Goal: Information Seeking & Learning: Learn about a topic

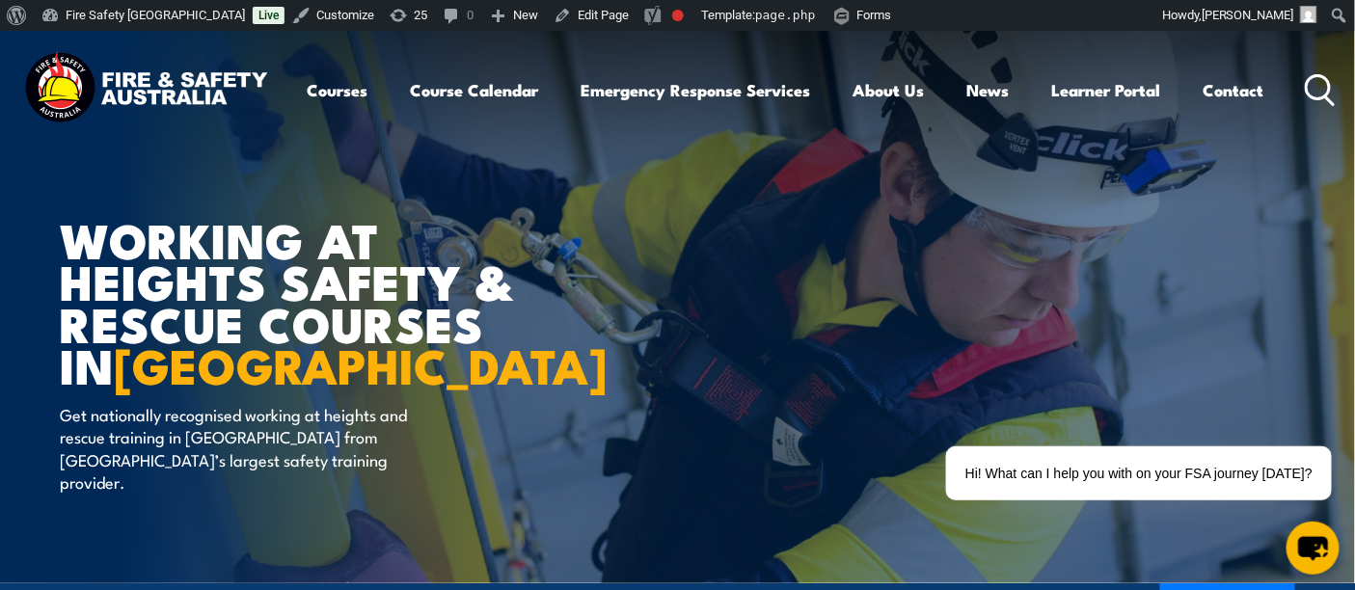
scroll to position [321, 0]
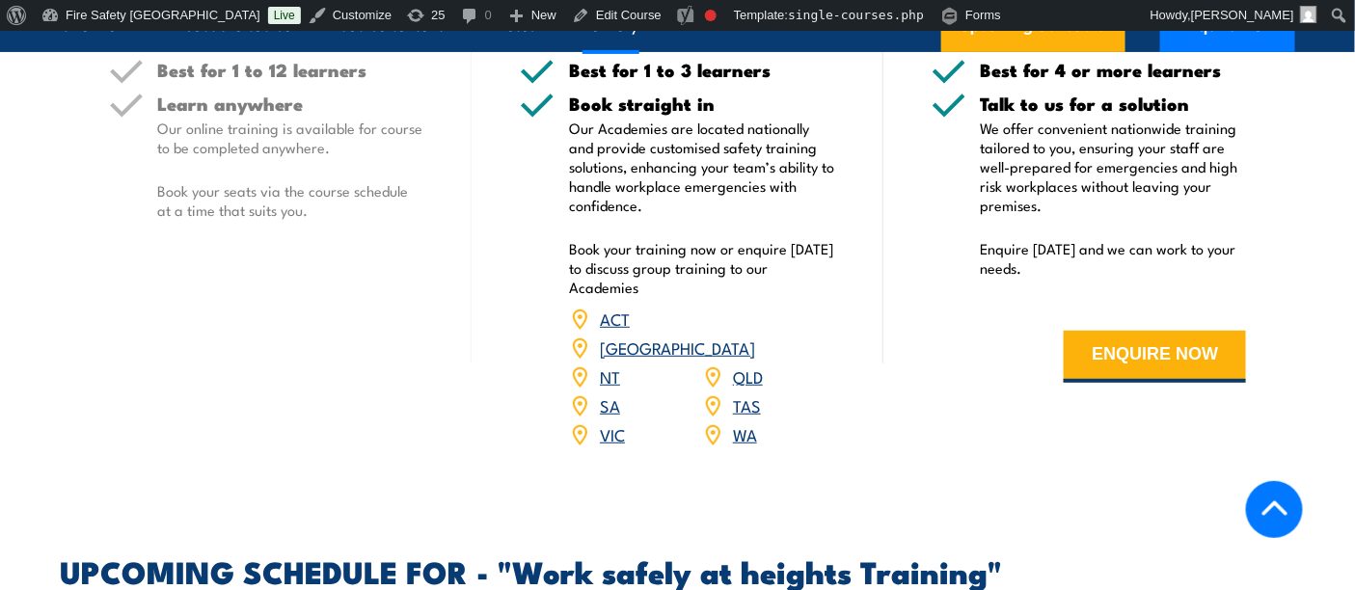
scroll to position [2894, 0]
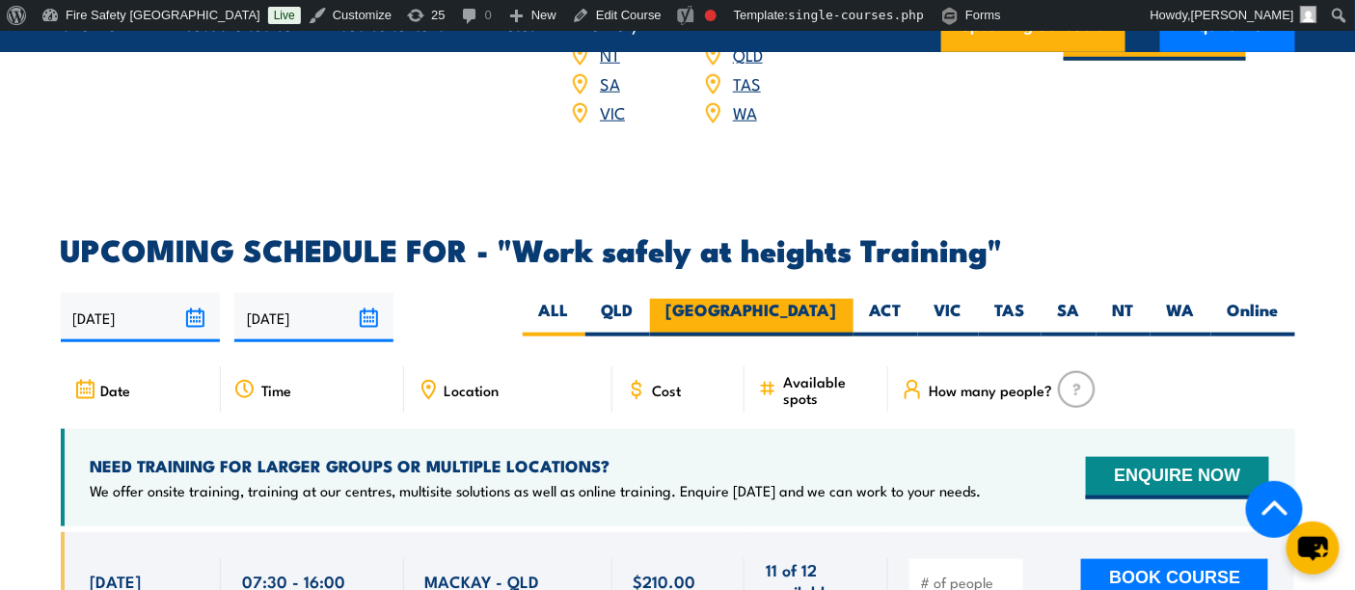
click at [815, 299] on label "NSW" at bounding box center [752, 318] width 204 height 38
click at [837, 299] on input "NSW" at bounding box center [843, 305] width 13 height 13
radio input "true"
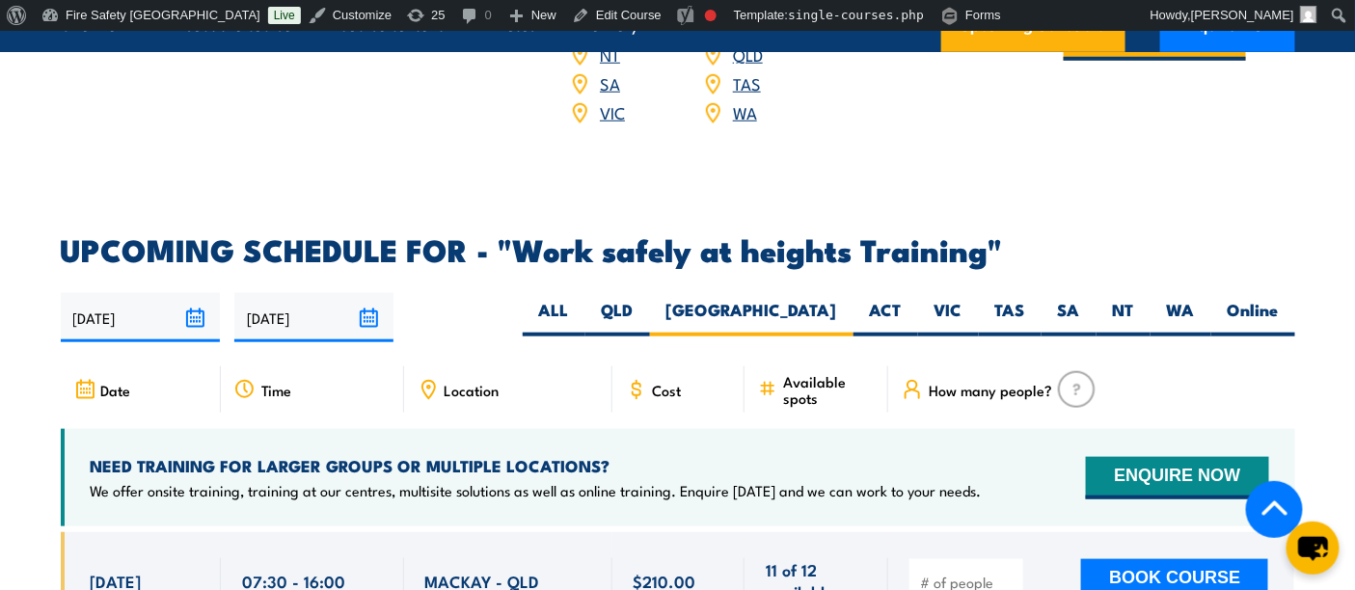
scroll to position [3215, 0]
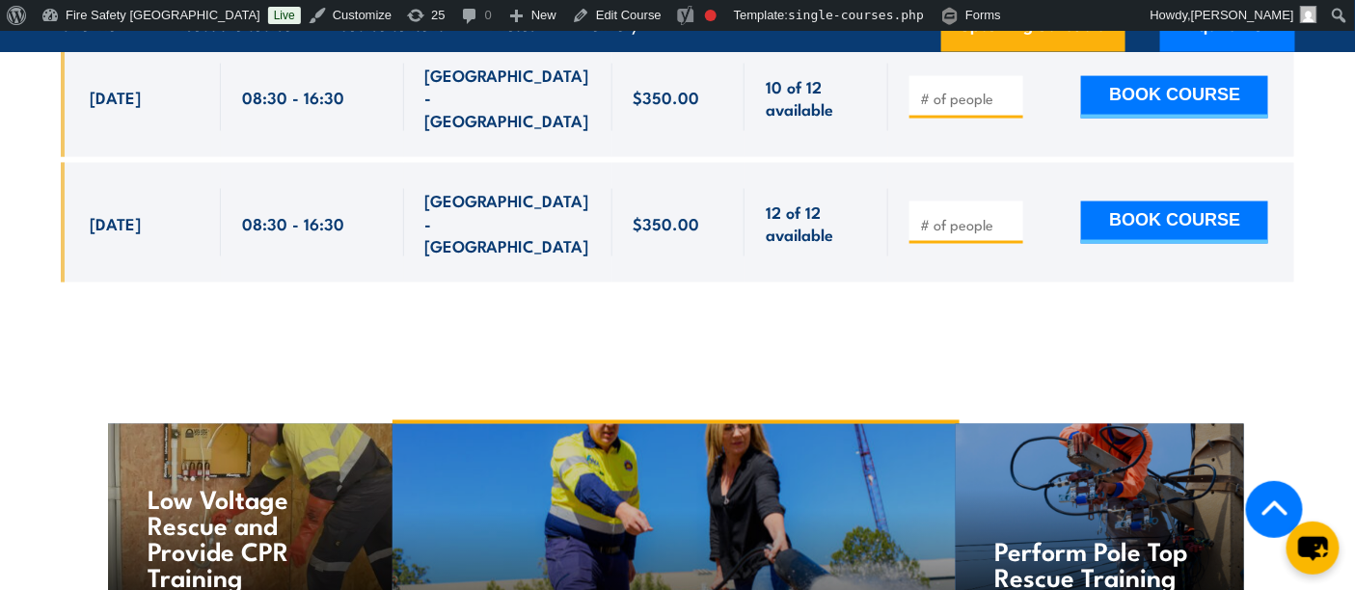
scroll to position [3067, 0]
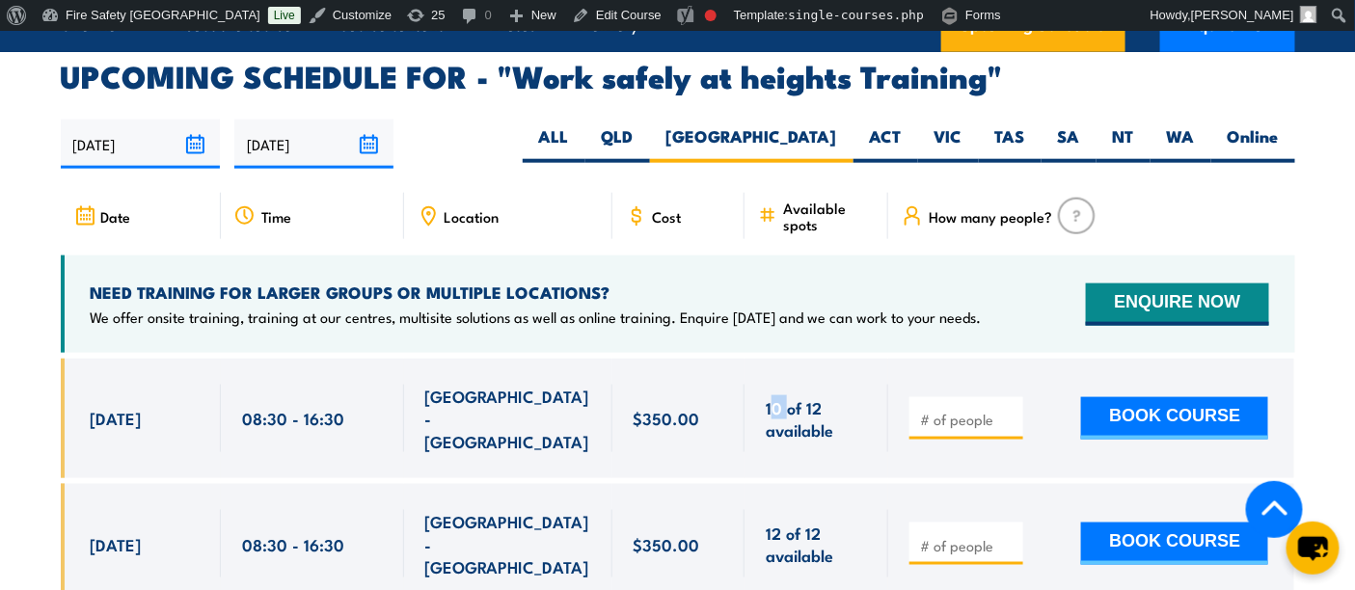
drag, startPoint x: 771, startPoint y: 363, endPoint x: 787, endPoint y: 363, distance: 16.4
click at [787, 396] on span "10 of 12 available" at bounding box center [816, 418] width 101 height 45
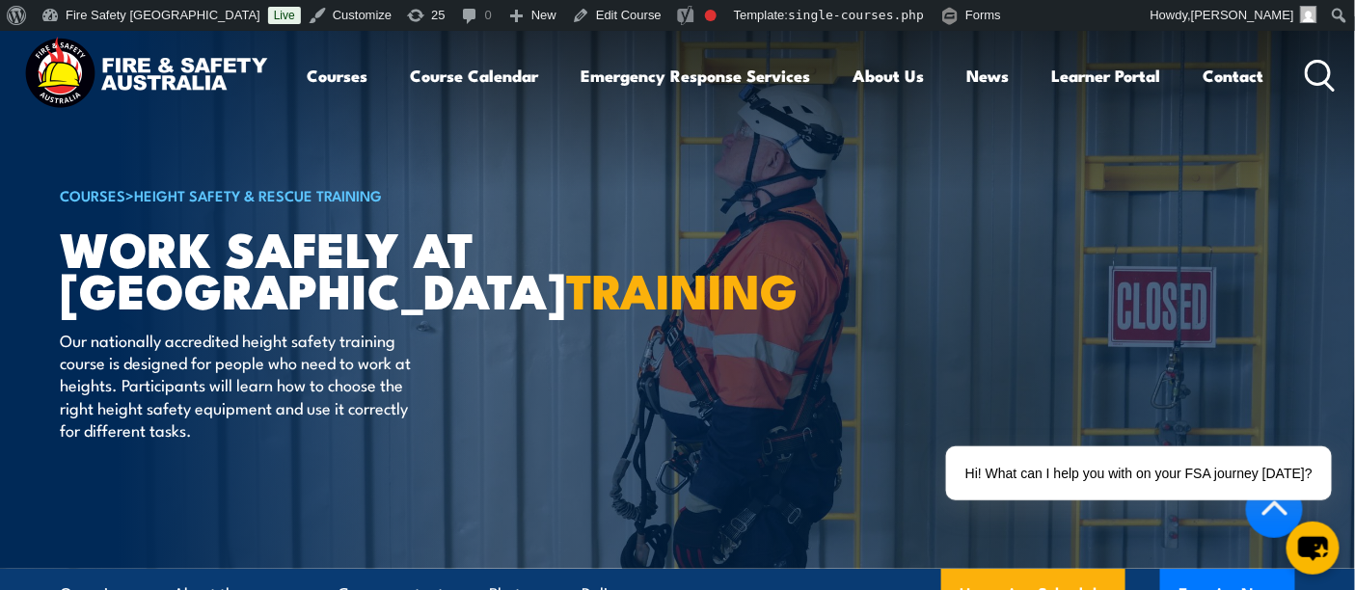
scroll to position [0, 0]
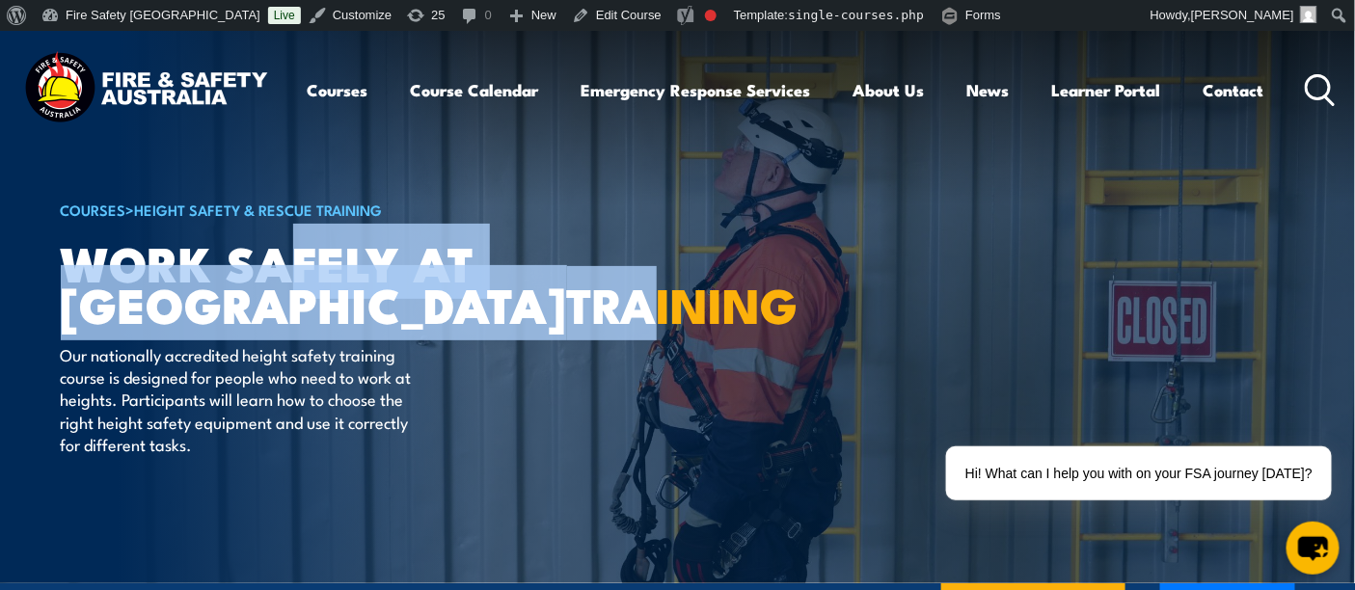
drag, startPoint x: 283, startPoint y: 252, endPoint x: 362, endPoint y: 280, distance: 83.9
click at [362, 280] on h1 "Work Safely at Heights TRAINING" at bounding box center [299, 282] width 476 height 83
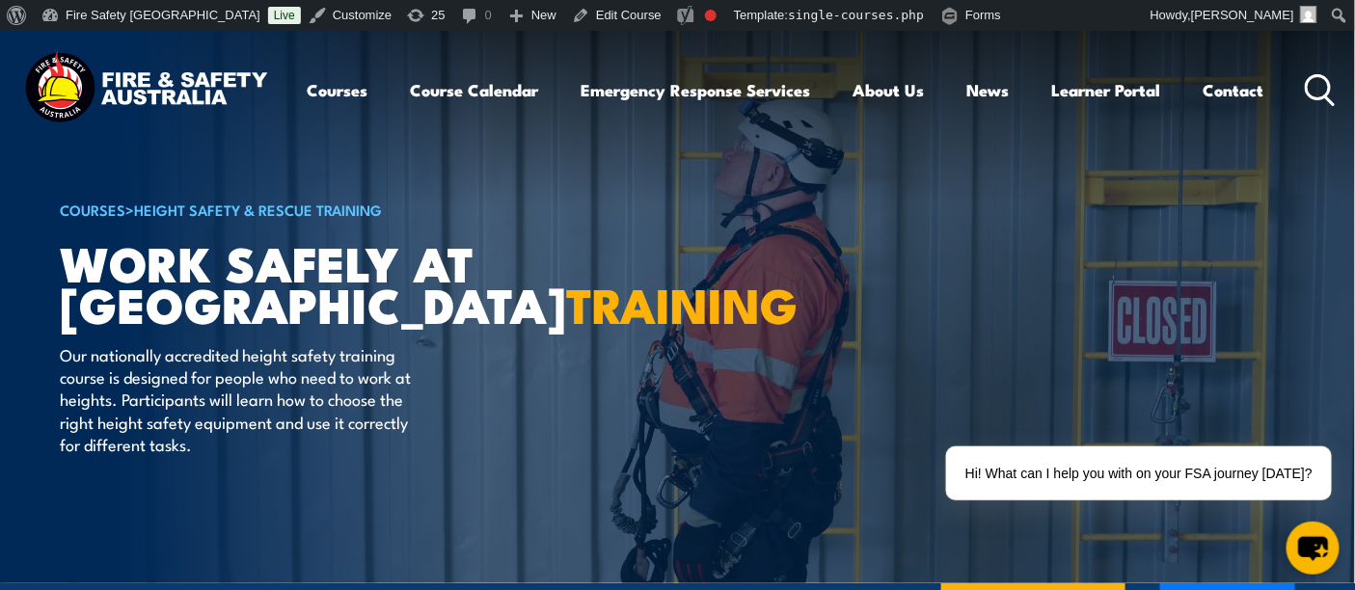
click at [468, 361] on div "COURSES > Height Safety & Rescue Training Work Safely at Heights TRAINING Our n…" at bounding box center [299, 307] width 476 height 553
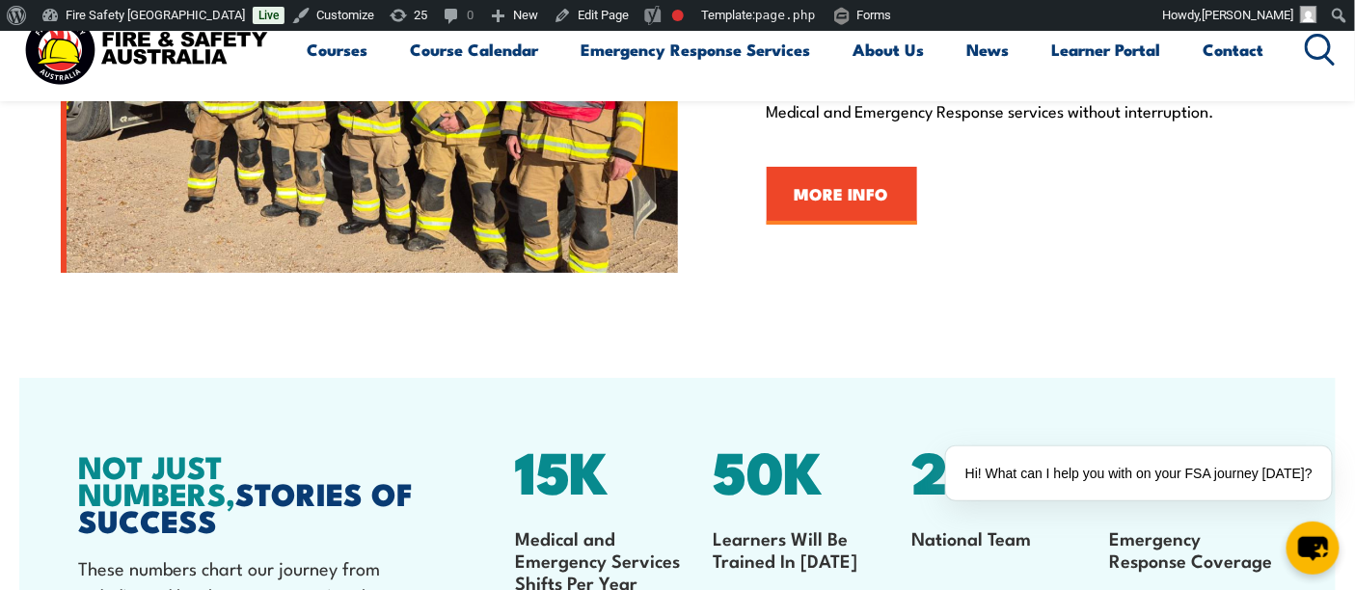
scroll to position [2250, 0]
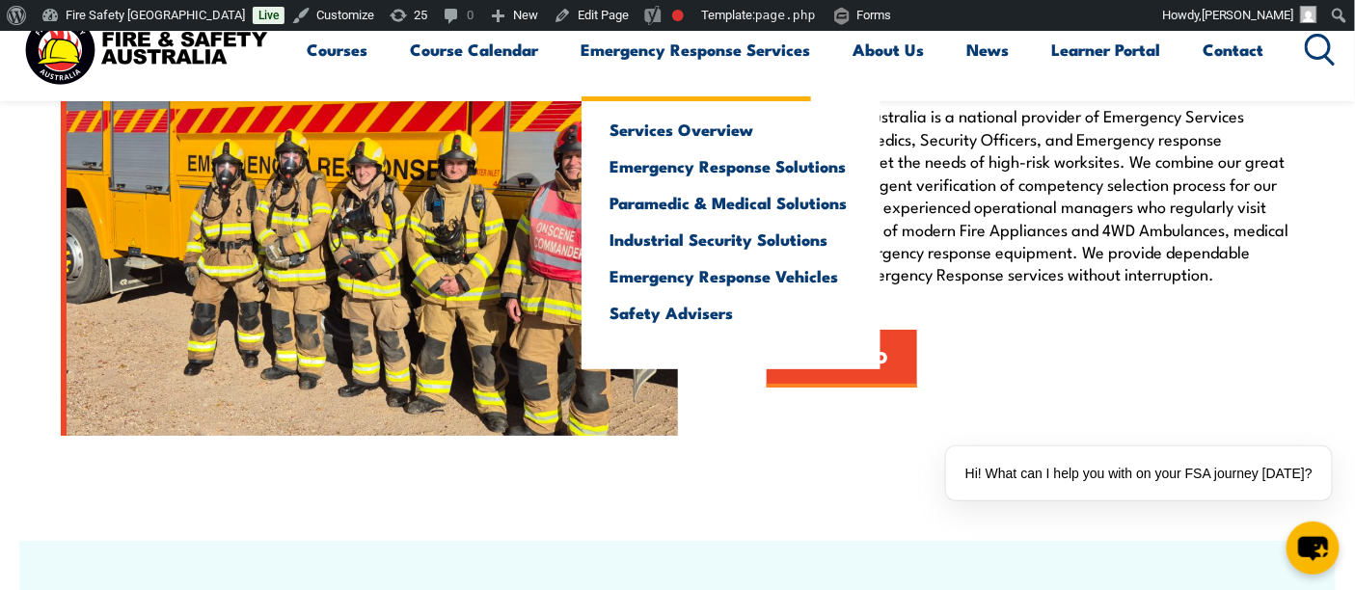
click at [711, 42] on link "Emergency Response Services" at bounding box center [697, 49] width 230 height 51
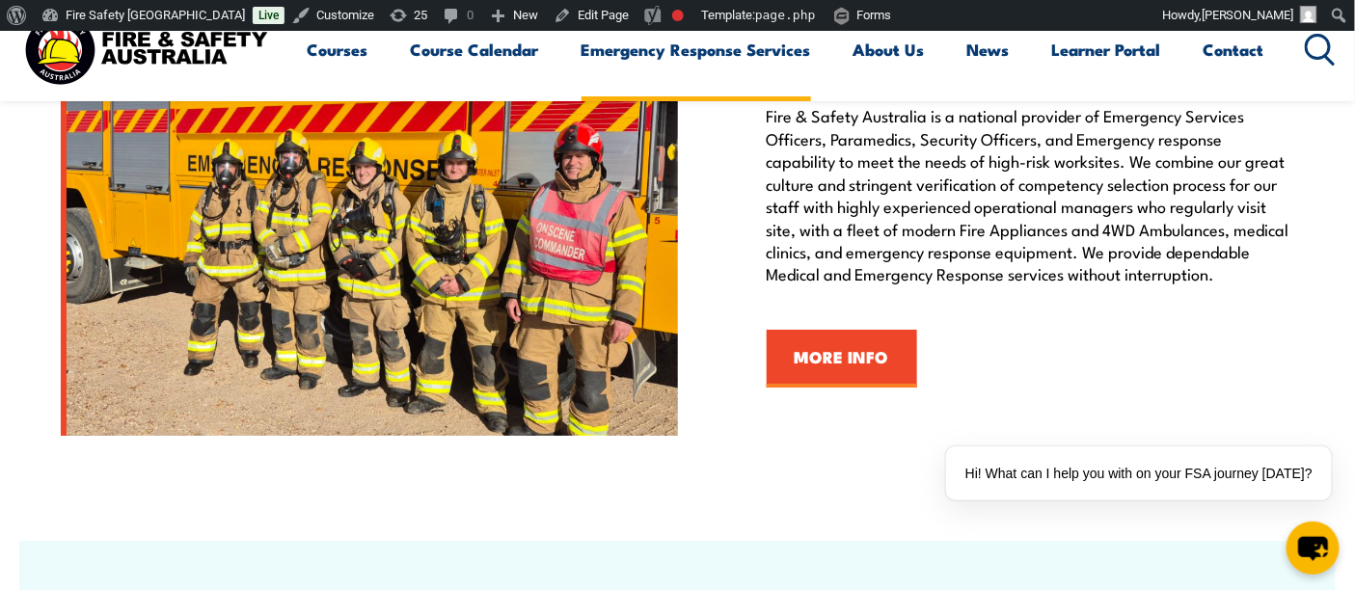
click at [696, 47] on link "Emergency Response Services" at bounding box center [697, 49] width 230 height 51
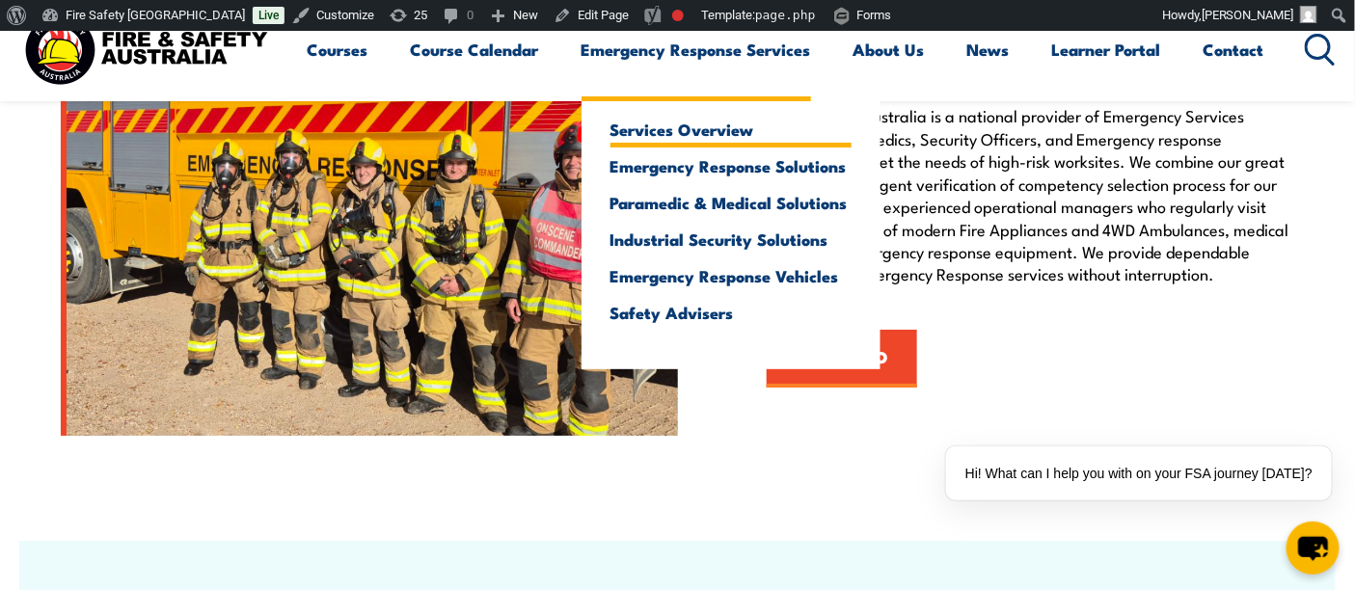
click at [678, 130] on link "Services Overview" at bounding box center [731, 129] width 241 height 17
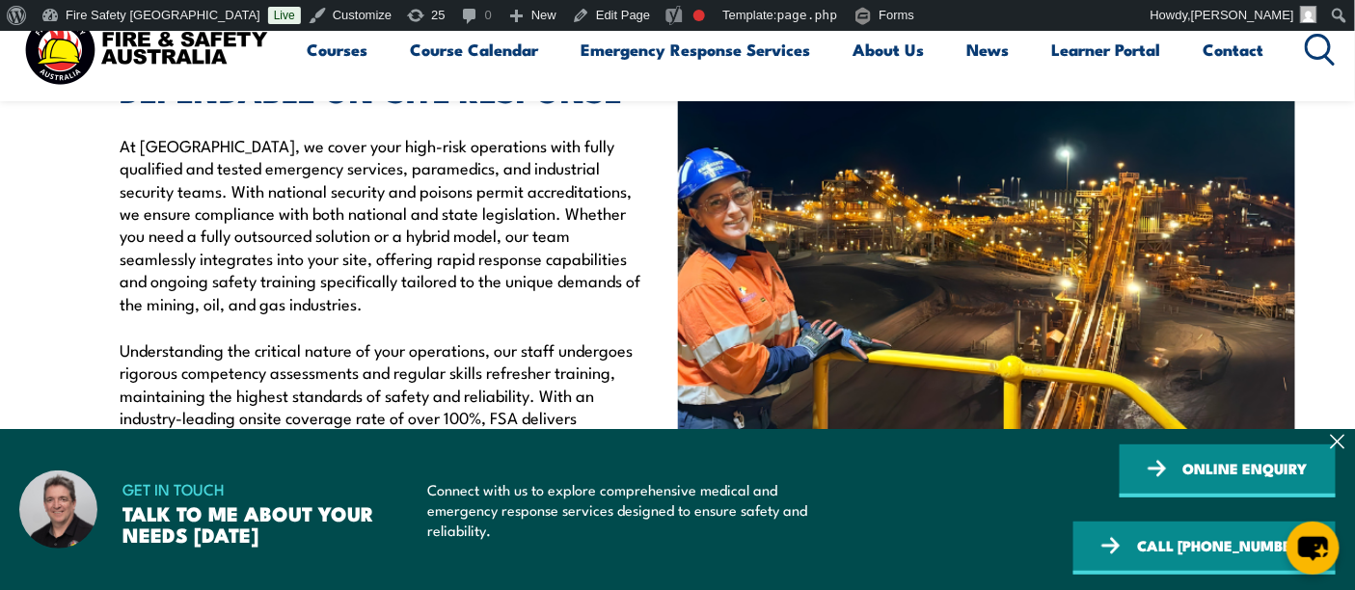
scroll to position [965, 0]
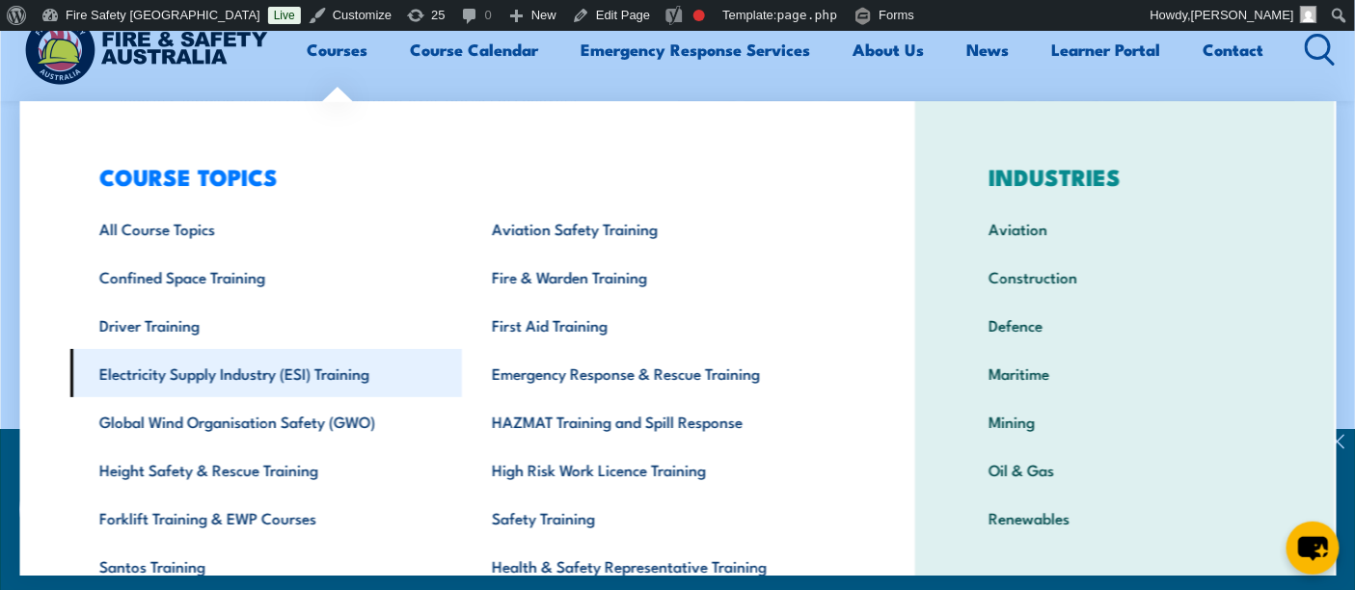
click at [215, 350] on link "Electricity Supply Industry (ESI) Training" at bounding box center [266, 373] width 393 height 48
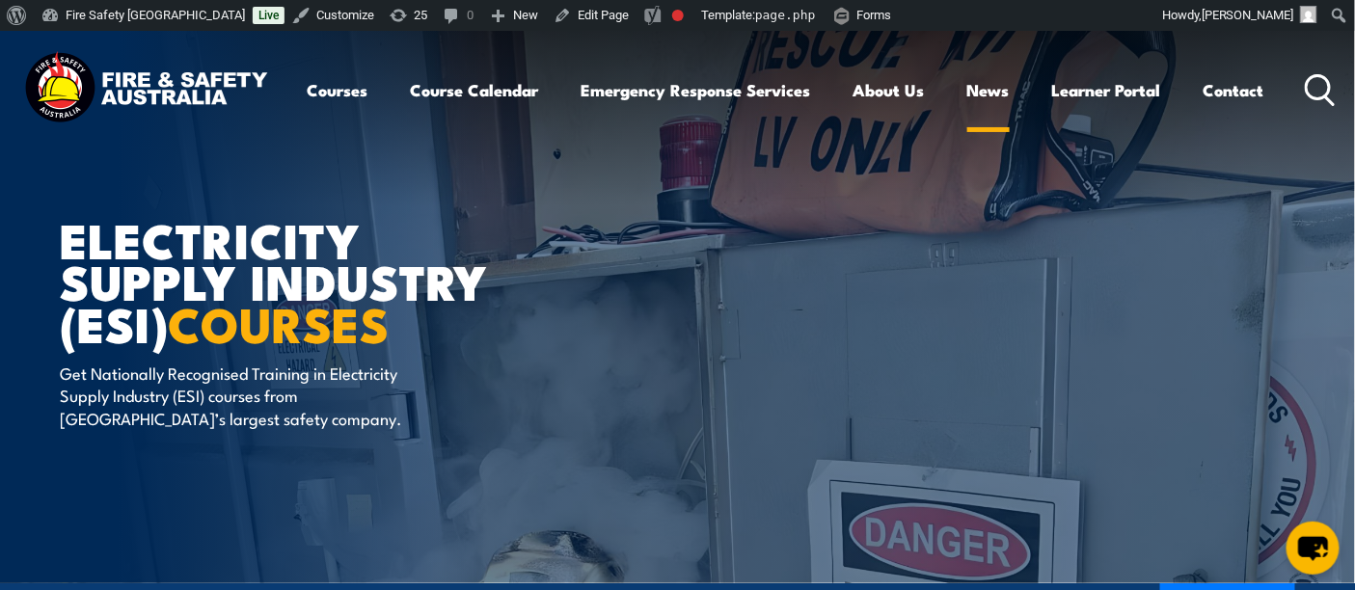
click at [988, 82] on link "News" at bounding box center [988, 90] width 42 height 51
